Goal: Information Seeking & Learning: Learn about a topic

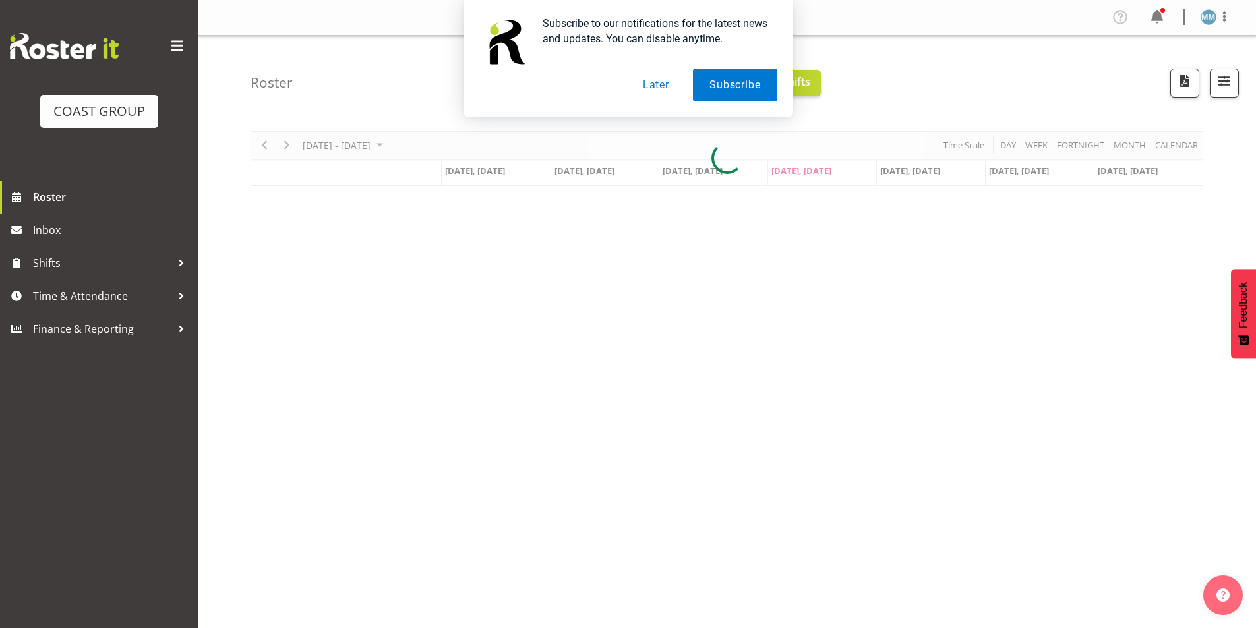
click at [649, 82] on button "Later" at bounding box center [655, 85] width 59 height 33
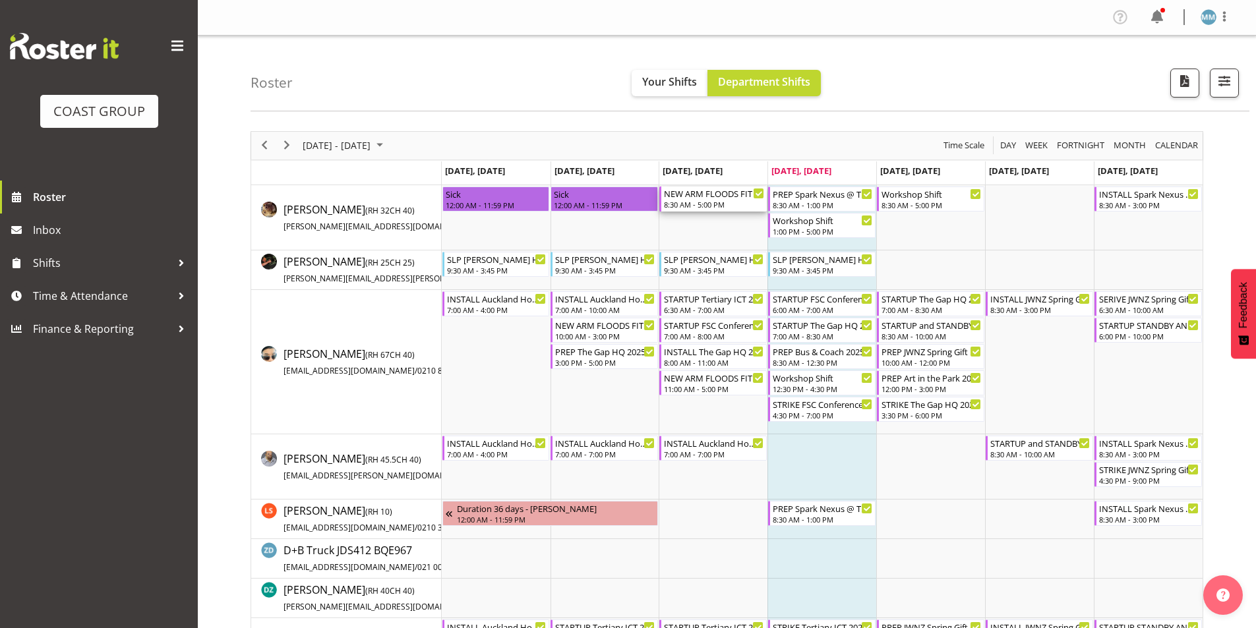
click at [689, 203] on div "8:30 AM - 5:00 PM" at bounding box center [714, 204] width 100 height 11
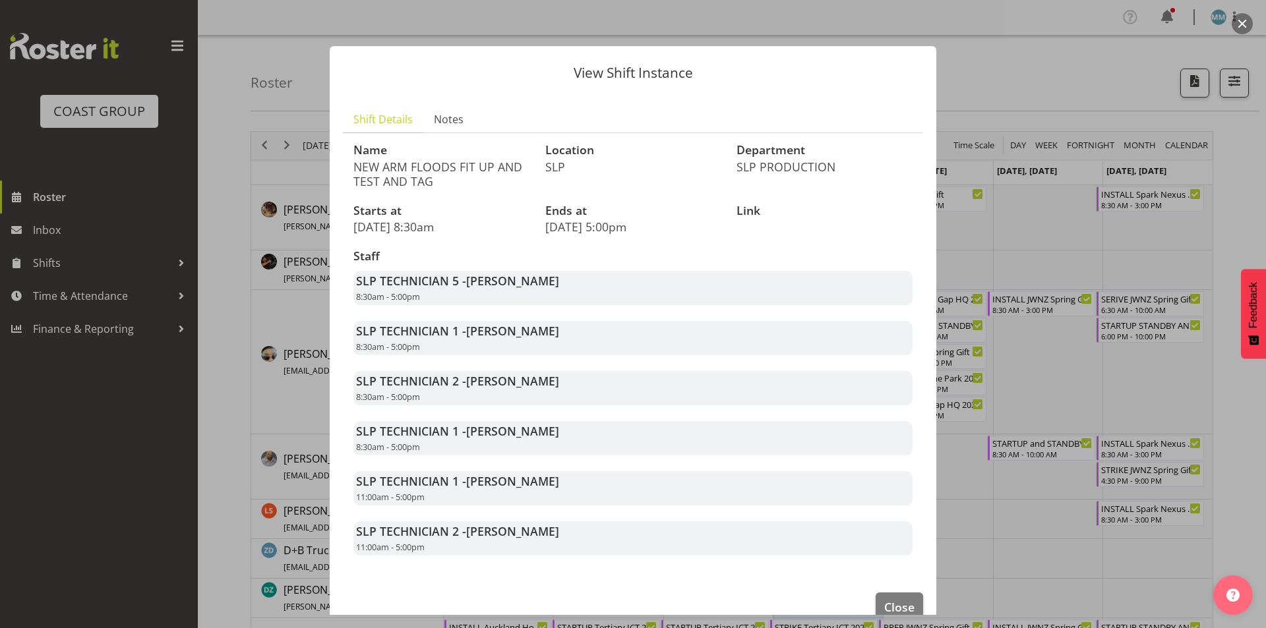
click at [1001, 237] on div at bounding box center [633, 314] width 1266 height 628
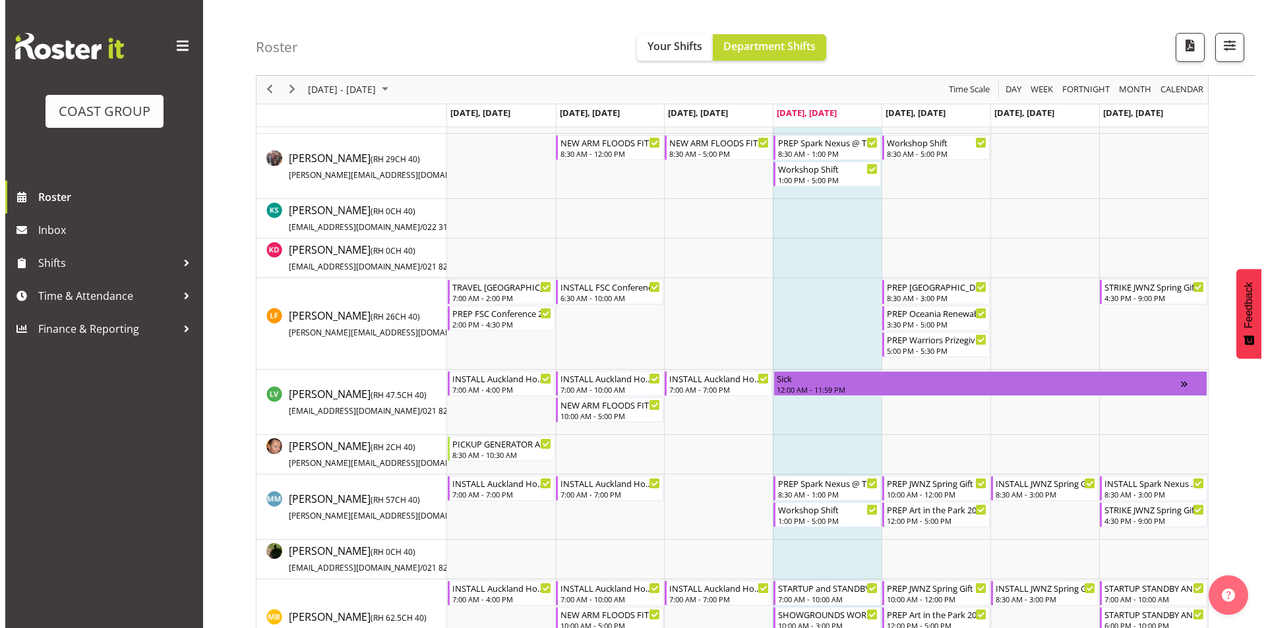
scroll to position [791, 0]
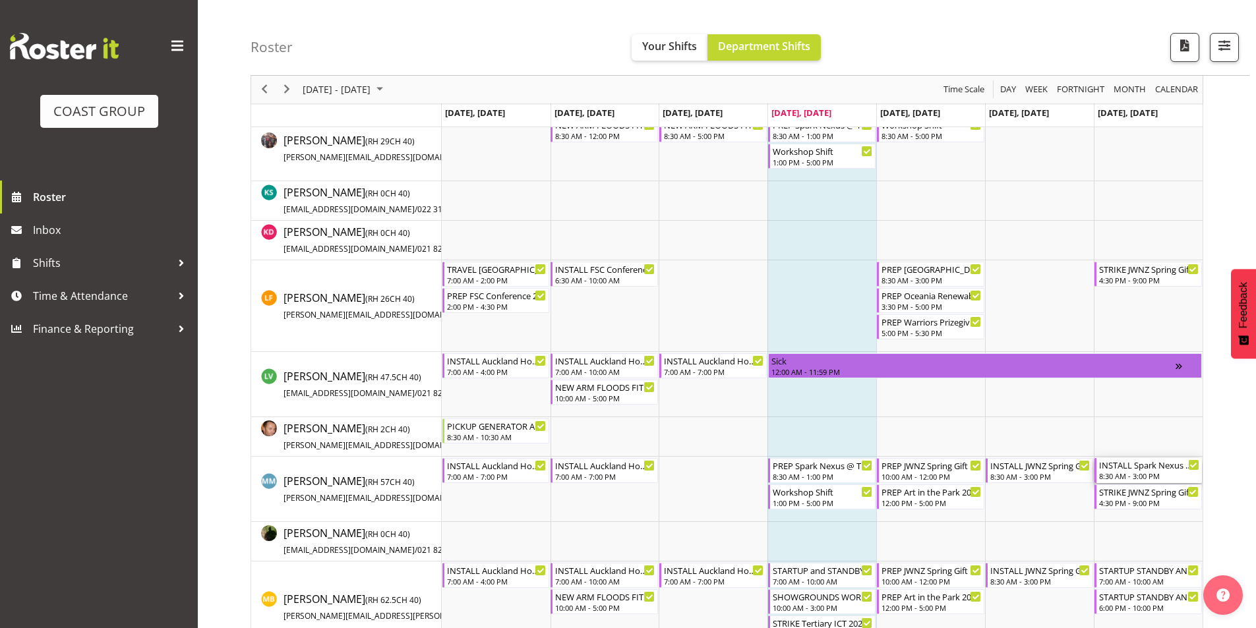
click at [1132, 474] on div "8:30 AM - 3:00 PM" at bounding box center [1149, 476] width 100 height 11
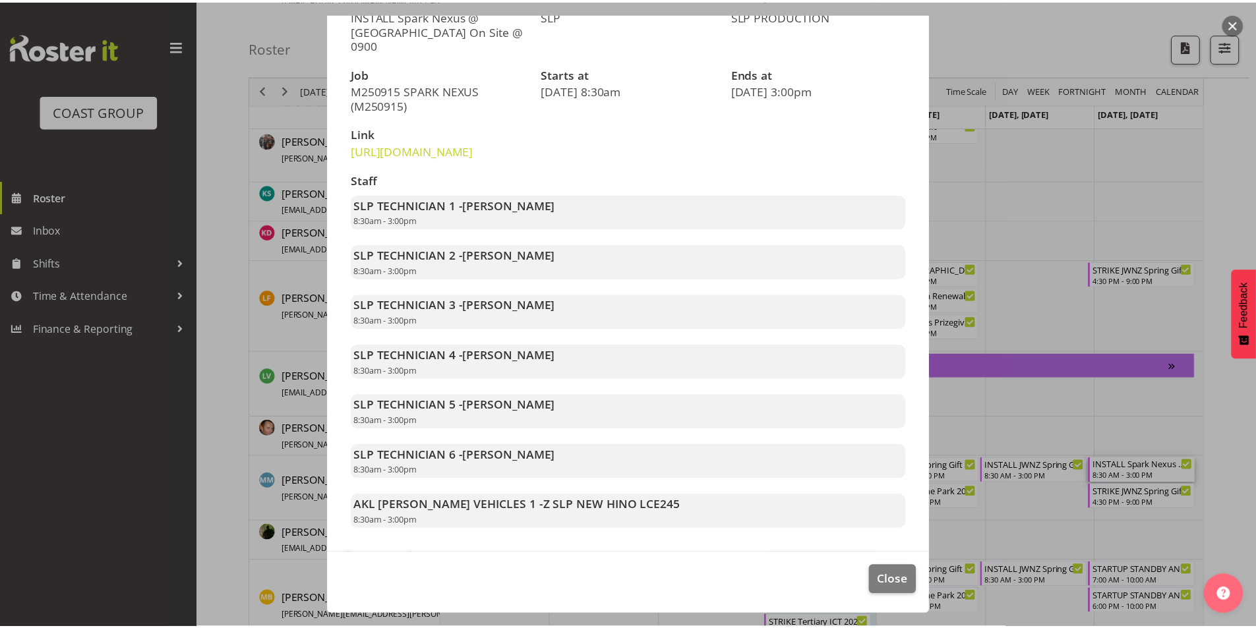
scroll to position [166, 0]
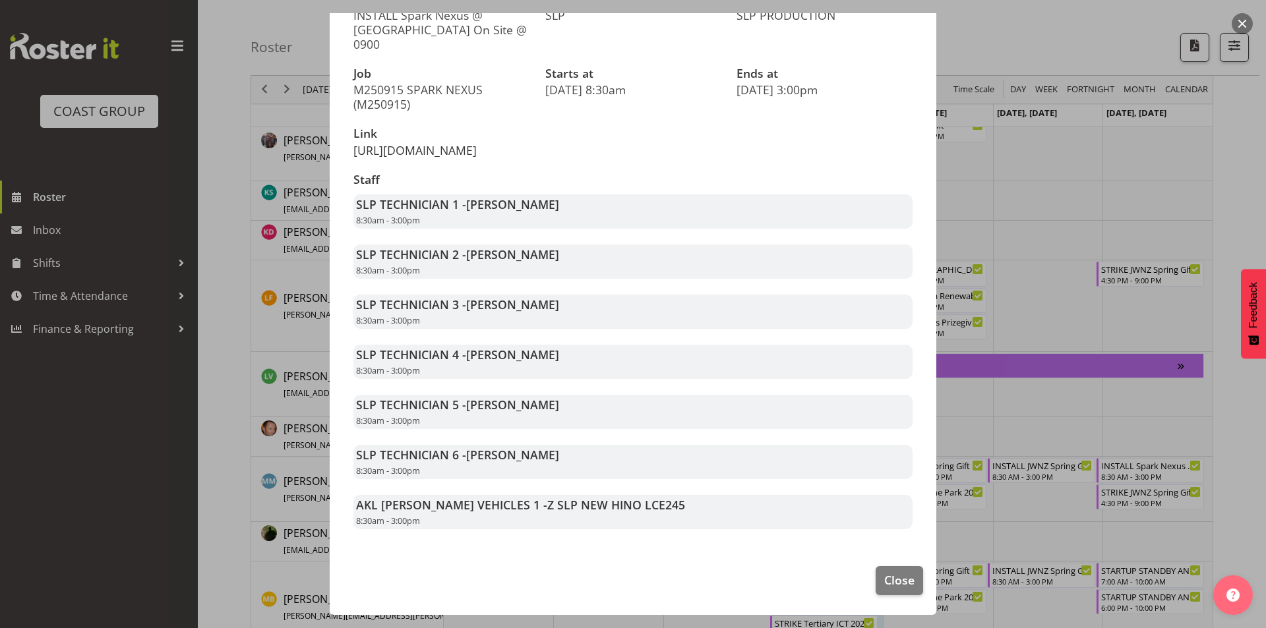
click at [441, 142] on link "[URL][DOMAIN_NAME]" at bounding box center [414, 150] width 123 height 16
click at [279, 173] on div at bounding box center [633, 314] width 1266 height 628
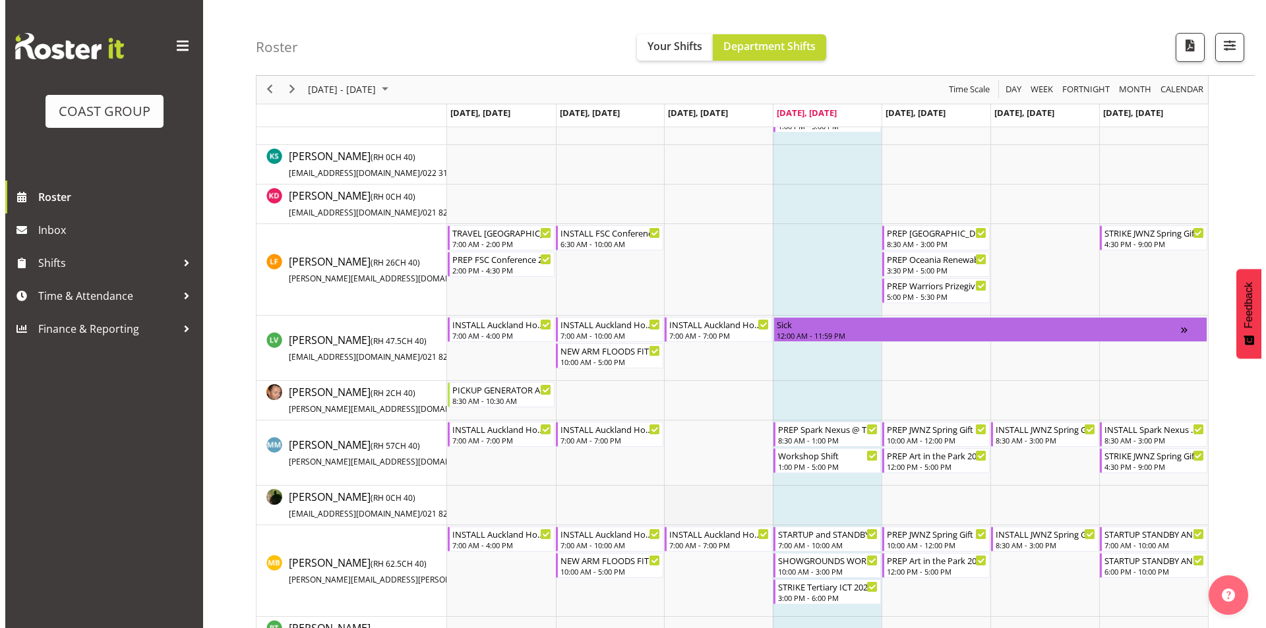
scroll to position [857, 0]
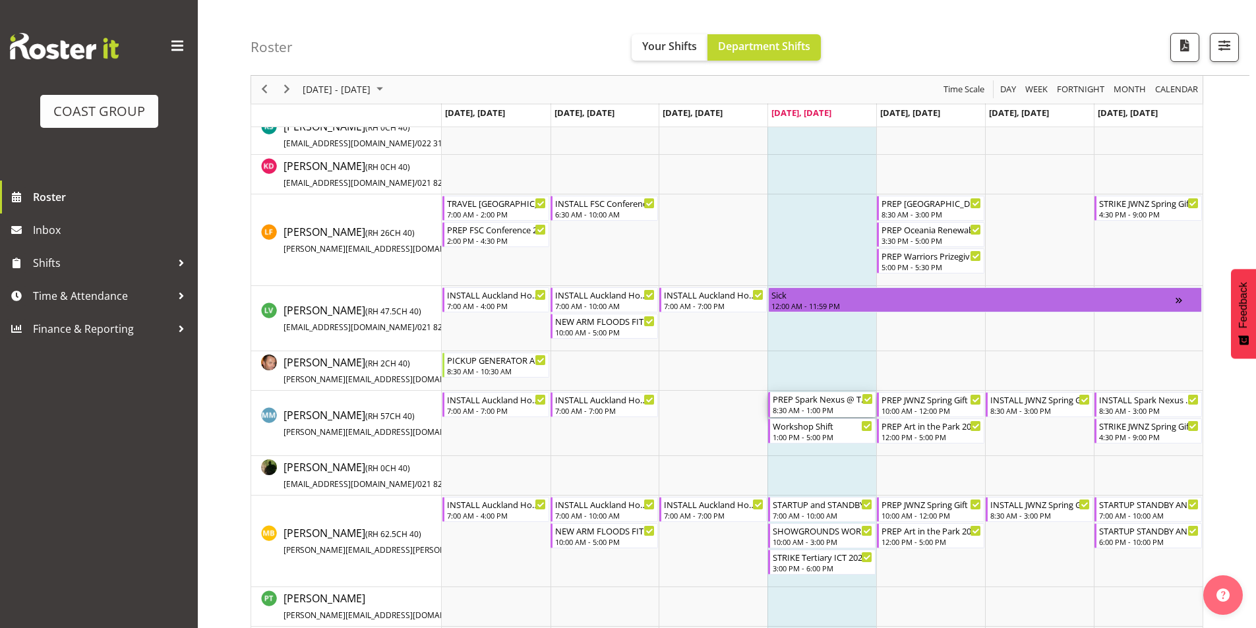
click at [824, 397] on div "PREP Spark Nexus @ The Workshop" at bounding box center [823, 398] width 100 height 13
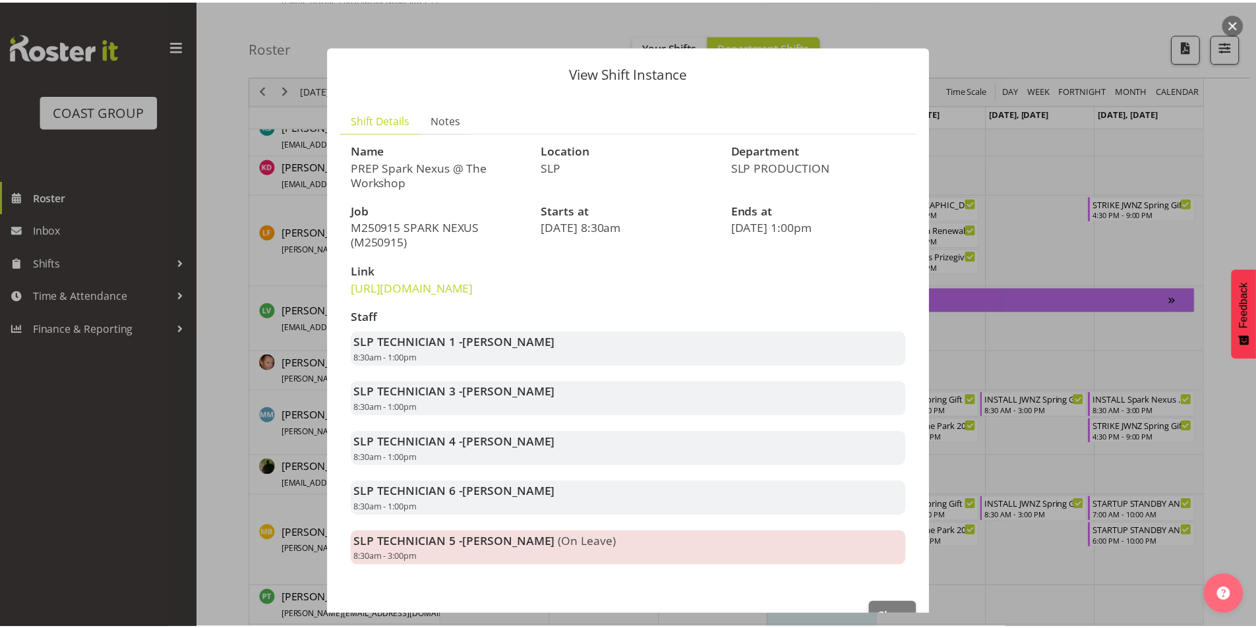
scroll to position [66, 0]
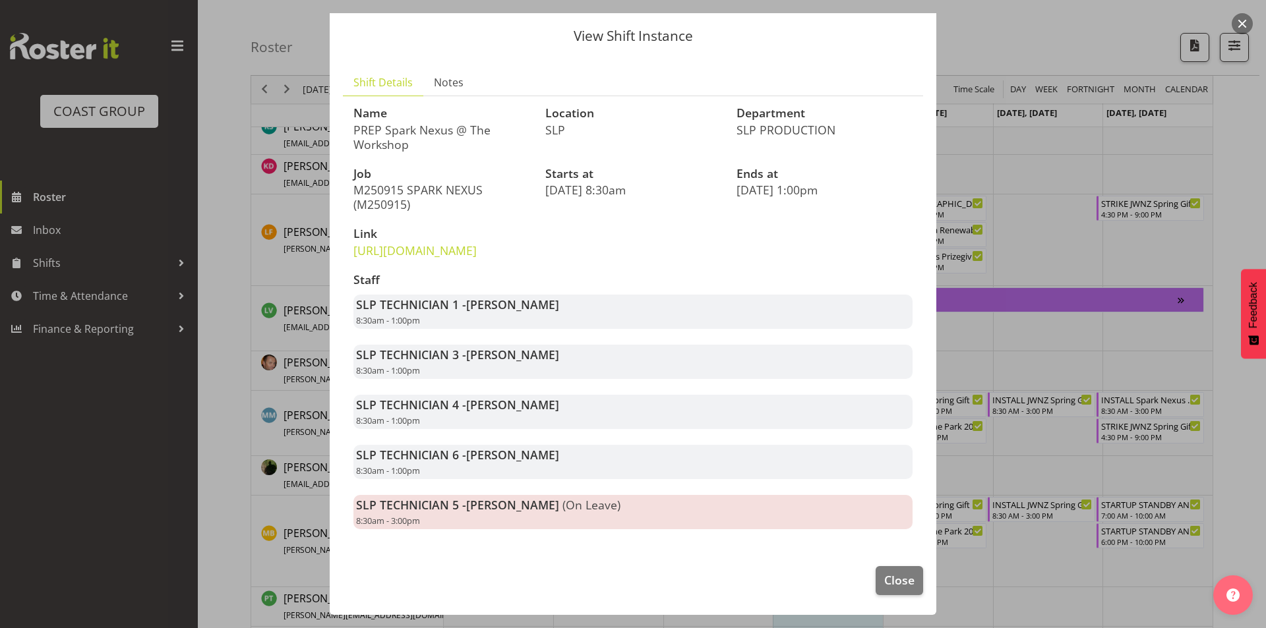
drag, startPoint x: 1042, startPoint y: 375, endPoint x: 705, endPoint y: 141, distance: 409.6
click at [1042, 374] on div at bounding box center [633, 314] width 1266 height 628
